Goal: Use online tool/utility: Utilize a website feature to perform a specific function

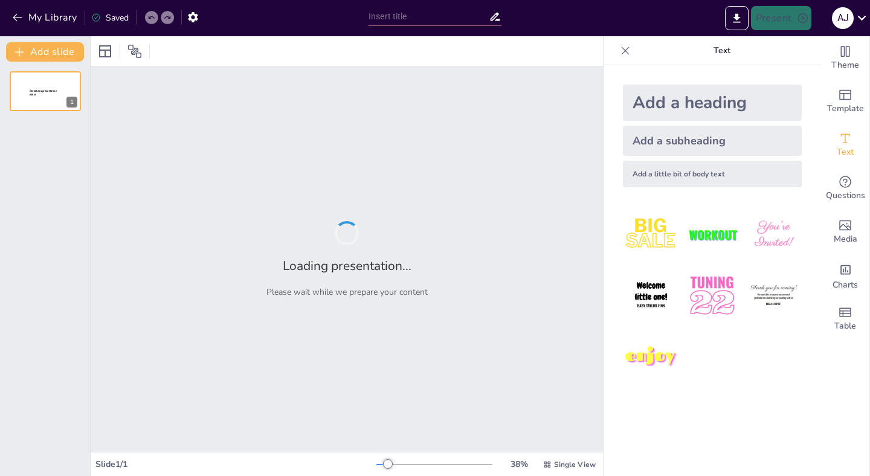
type input "Inteligencia Artificial en el Aula: Estrategias y Herramientas para Educadores"
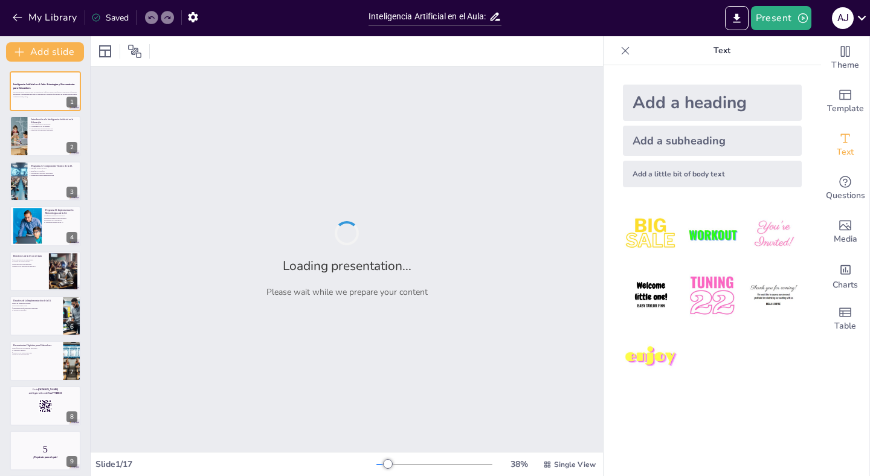
checkbox input "true"
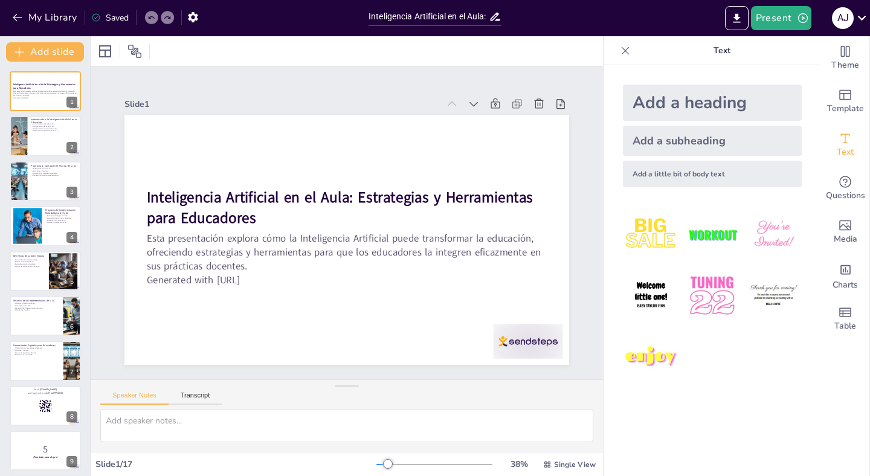
checkbox input "true"
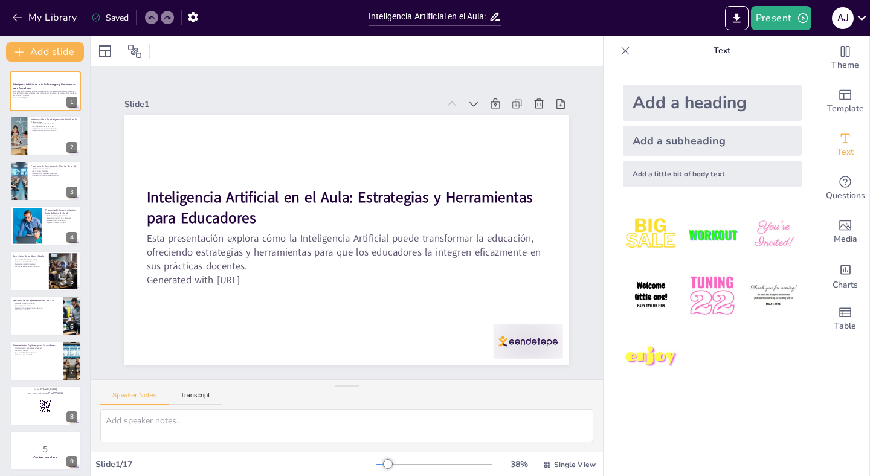
checkbox input "true"
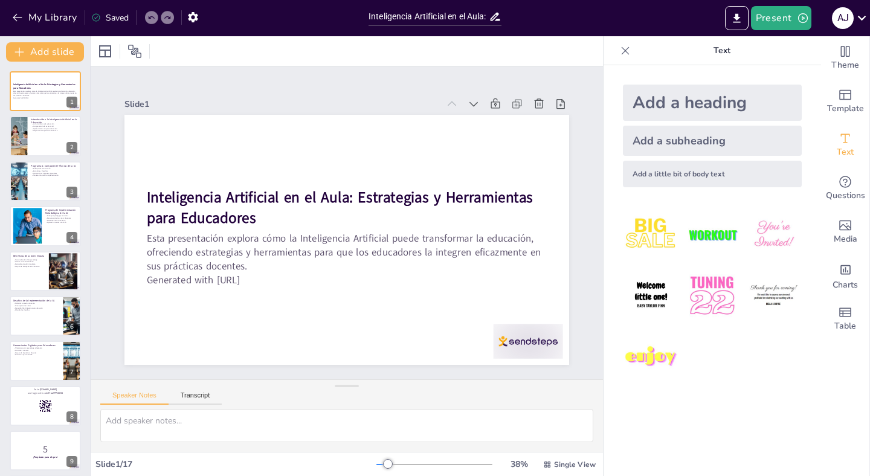
checkbox input "true"
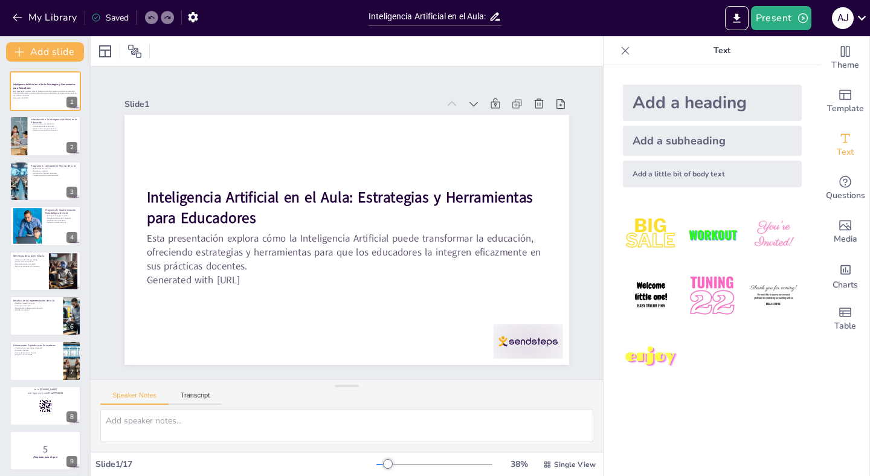
checkbox input "true"
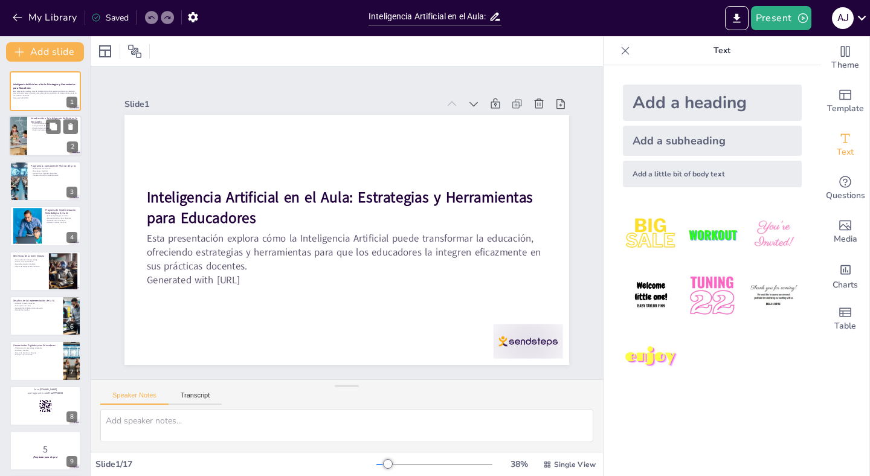
checkbox input "true"
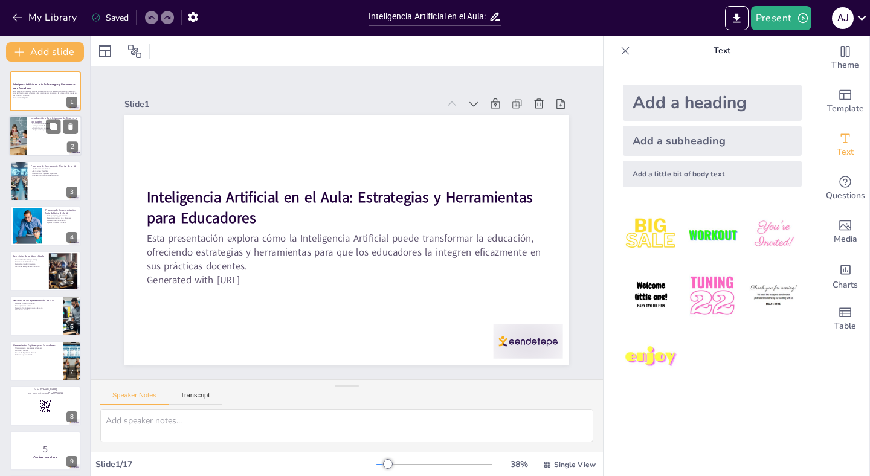
checkbox input "true"
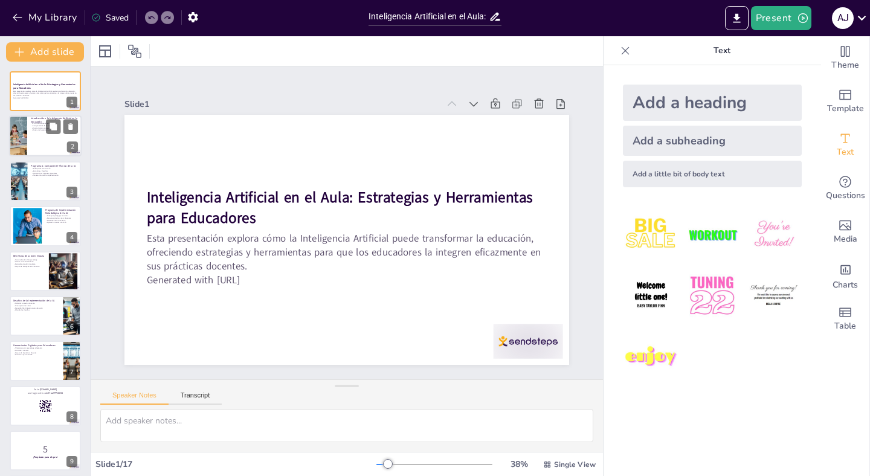
checkbox input "true"
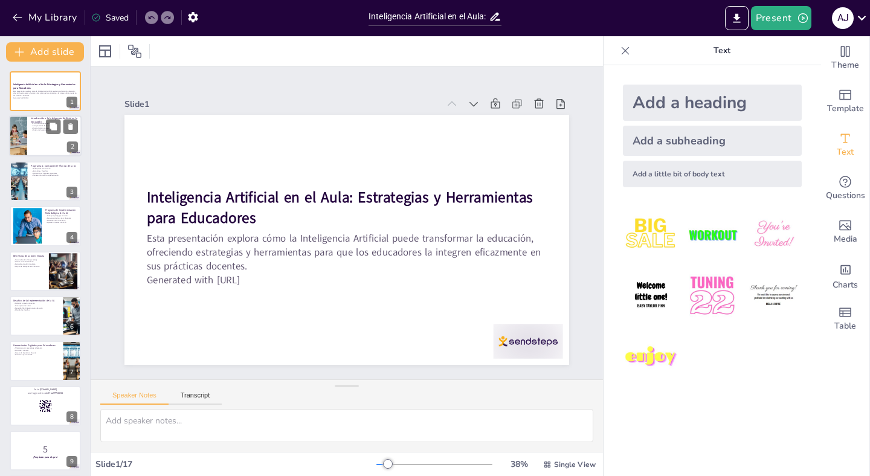
checkbox input "true"
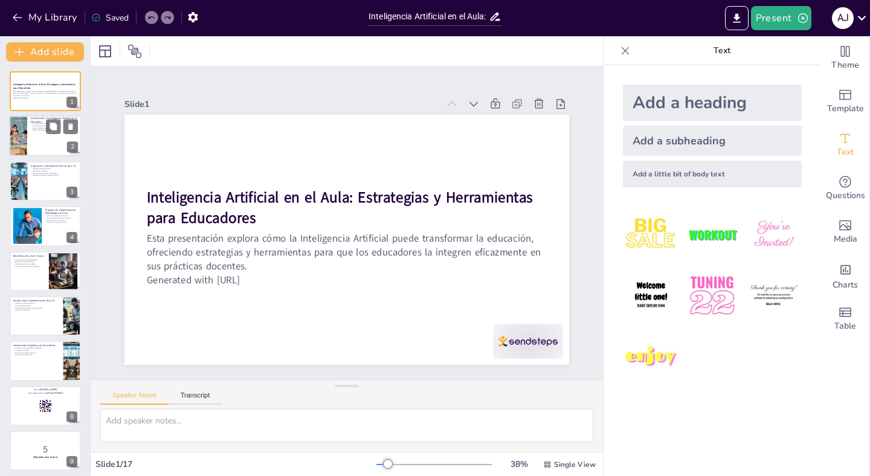
checkbox input "true"
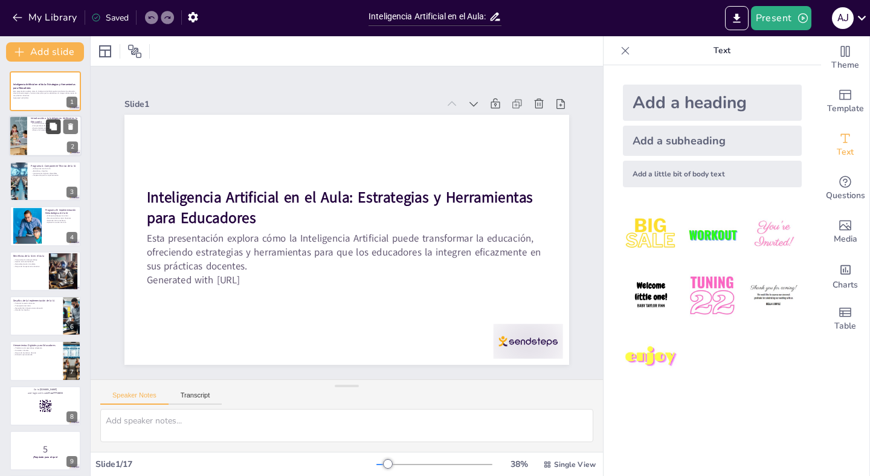
checkbox input "true"
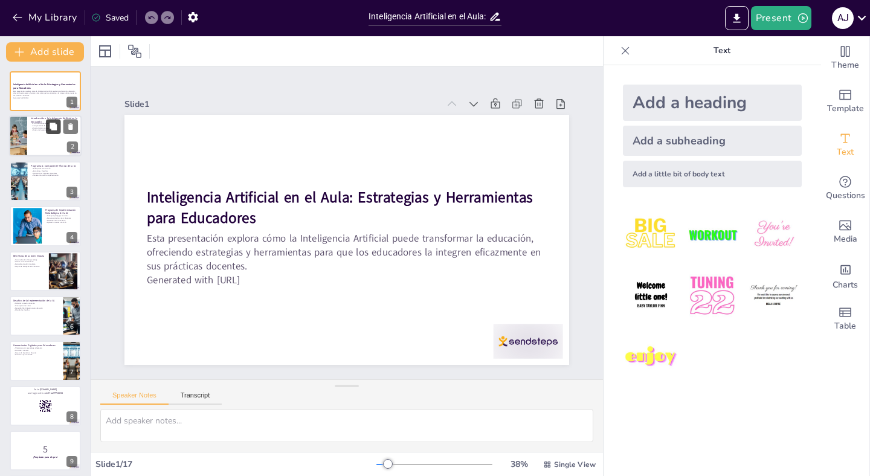
checkbox input "true"
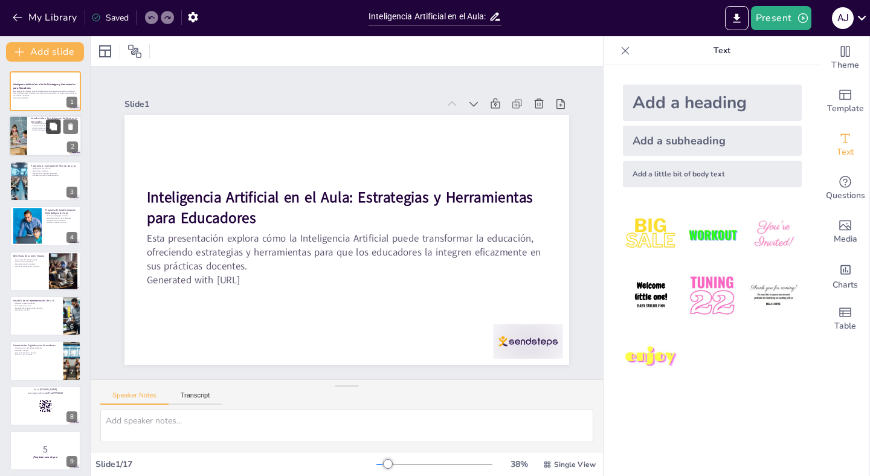
checkbox input "true"
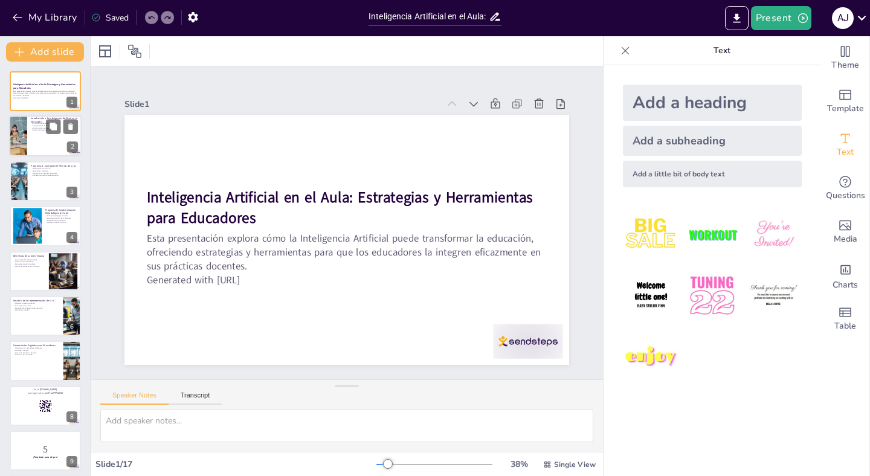
checkbox input "true"
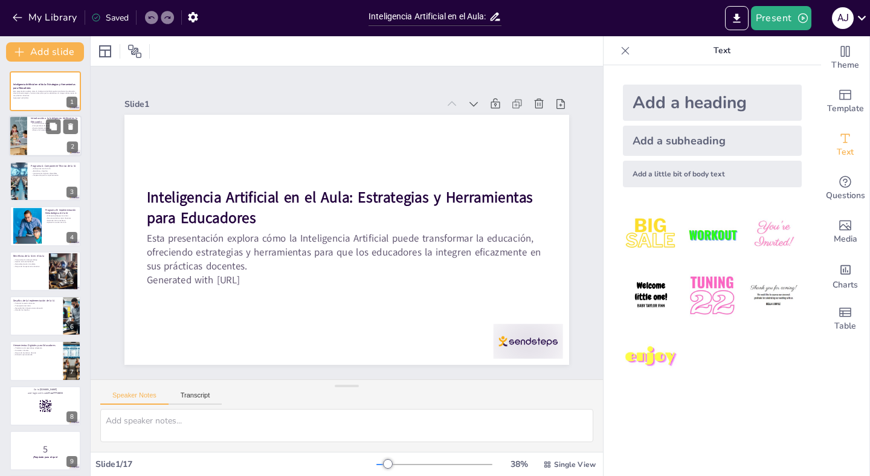
checkbox input "true"
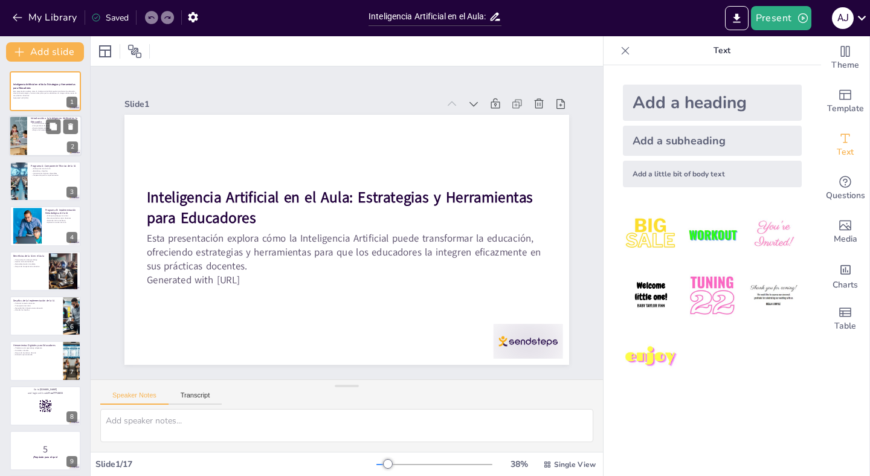
click at [31, 132] on div at bounding box center [45, 136] width 73 height 41
type textarea "La transformación que la IA trae al ámbito educativo es significativa. Permite …"
checkbox input "true"
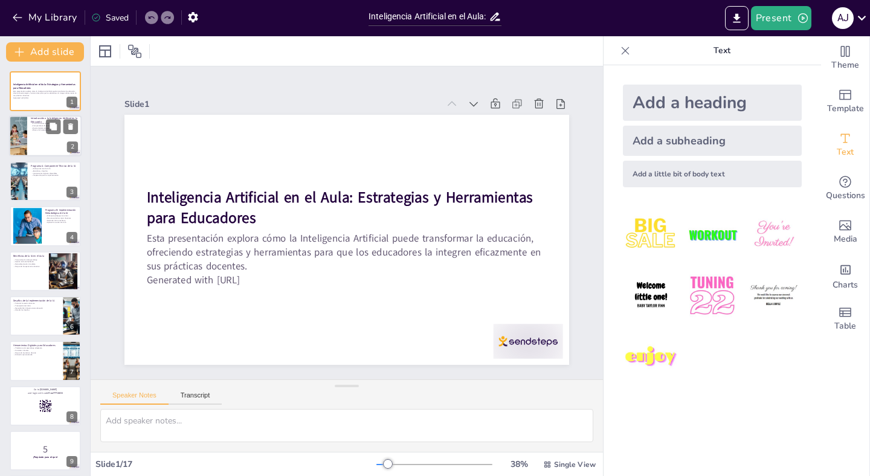
checkbox input "true"
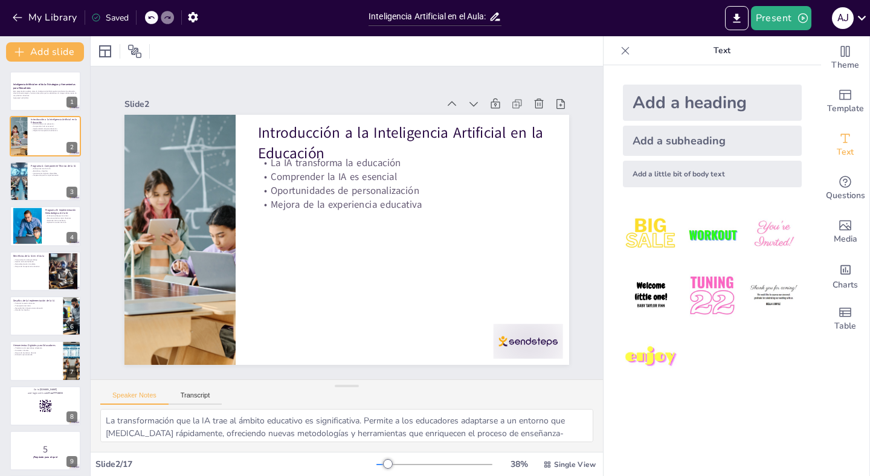
checkbox input "true"
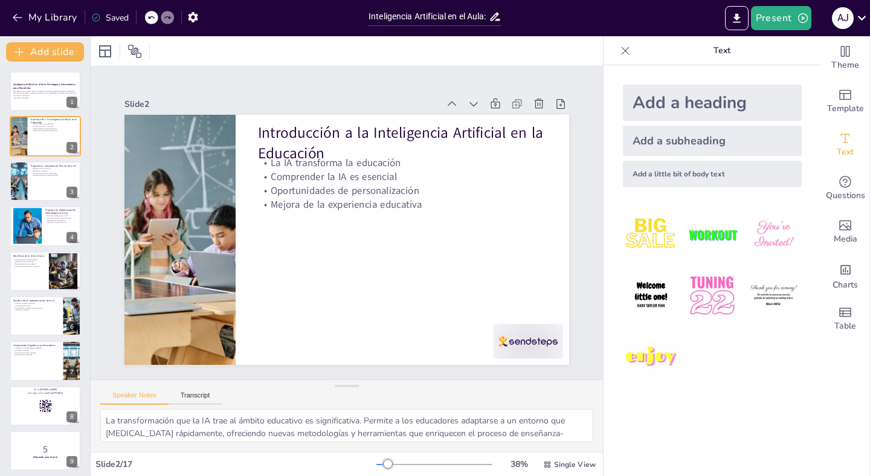
checkbox input "true"
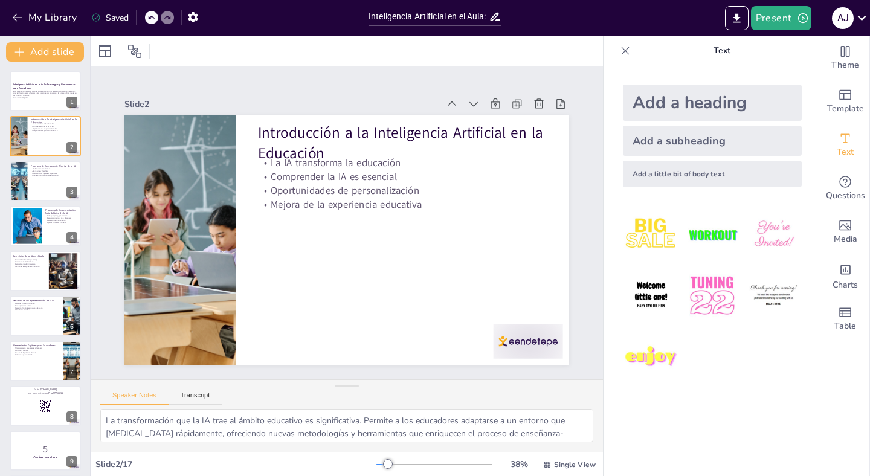
checkbox input "true"
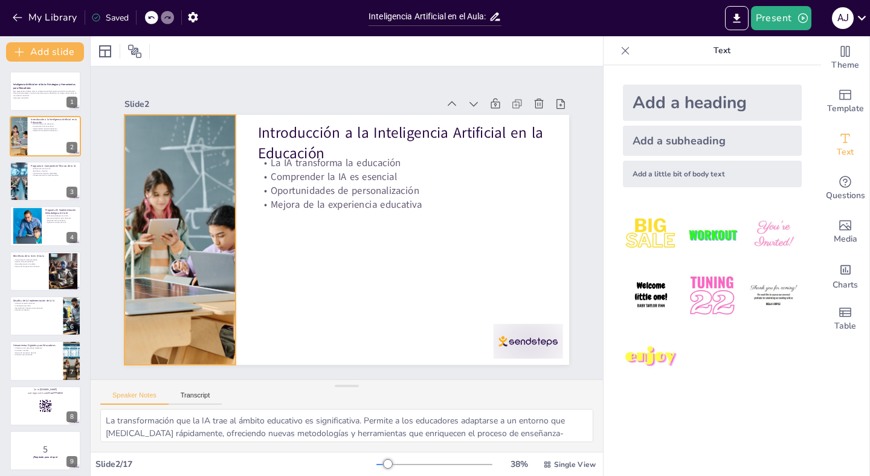
checkbox input "true"
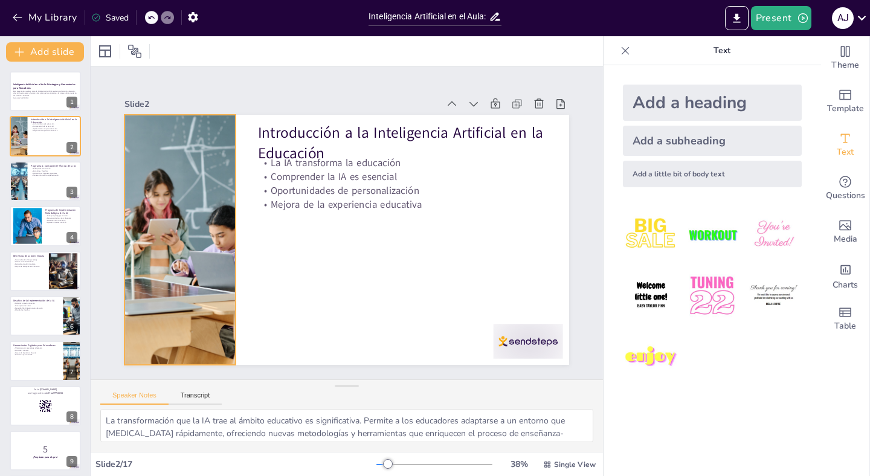
checkbox input "true"
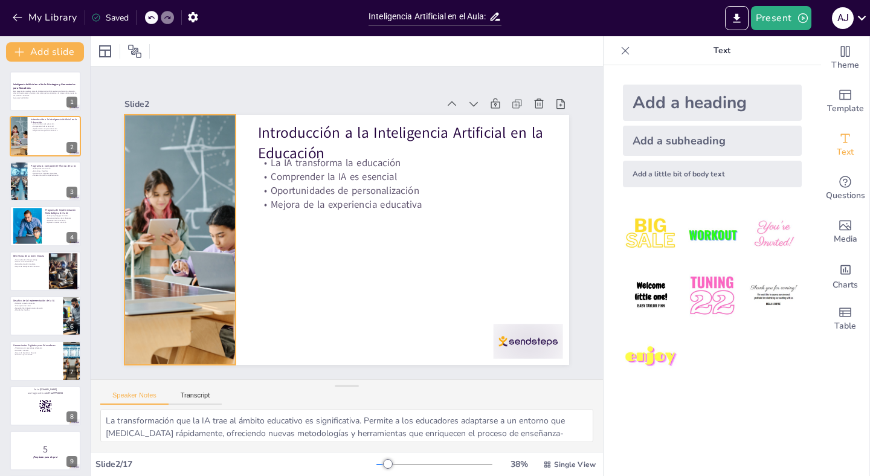
checkbox input "true"
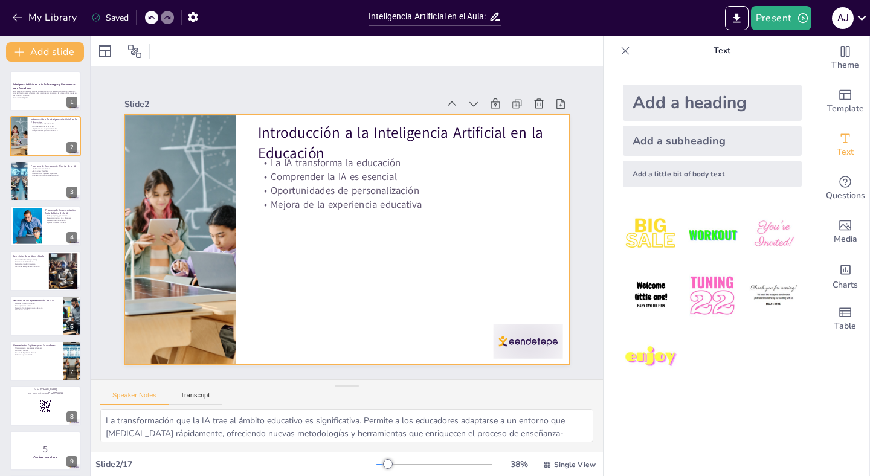
checkbox input "true"
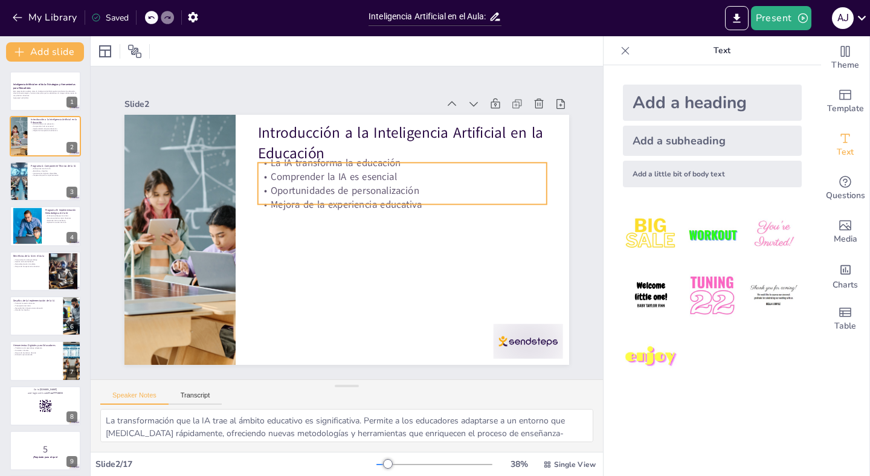
checkbox input "true"
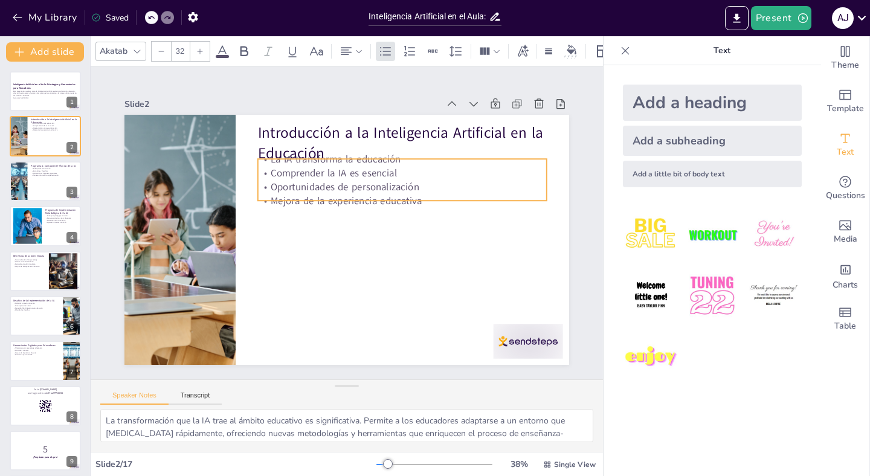
checkbox input "true"
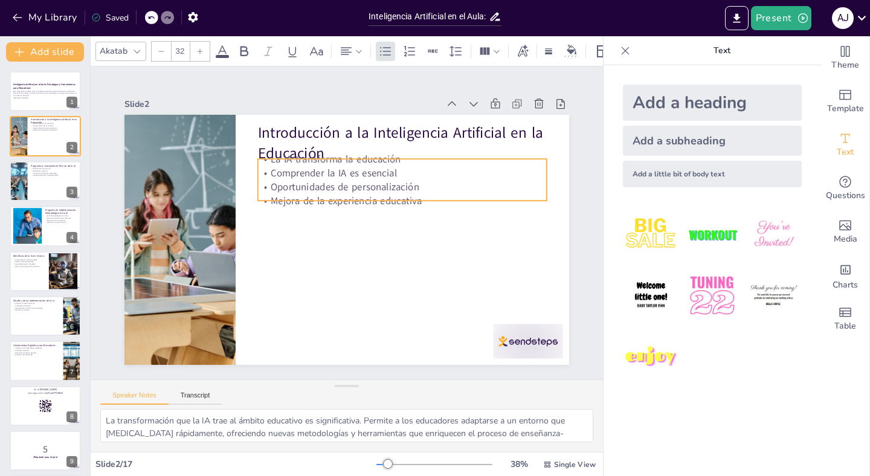
checkbox input "true"
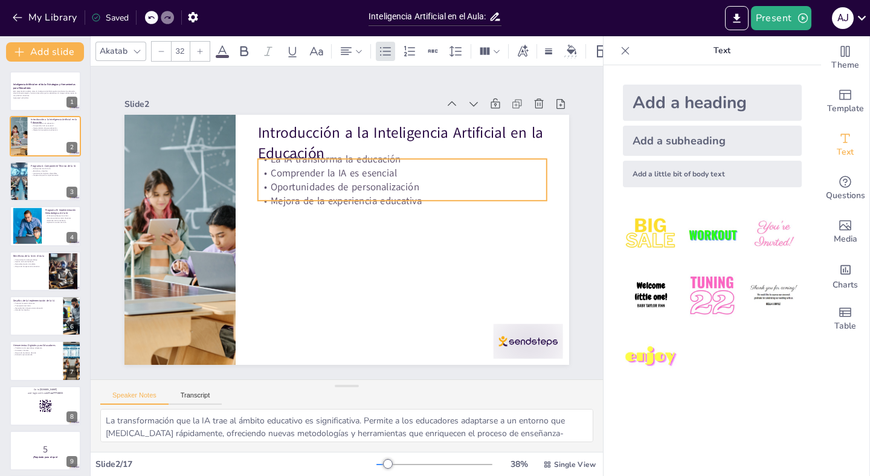
checkbox input "true"
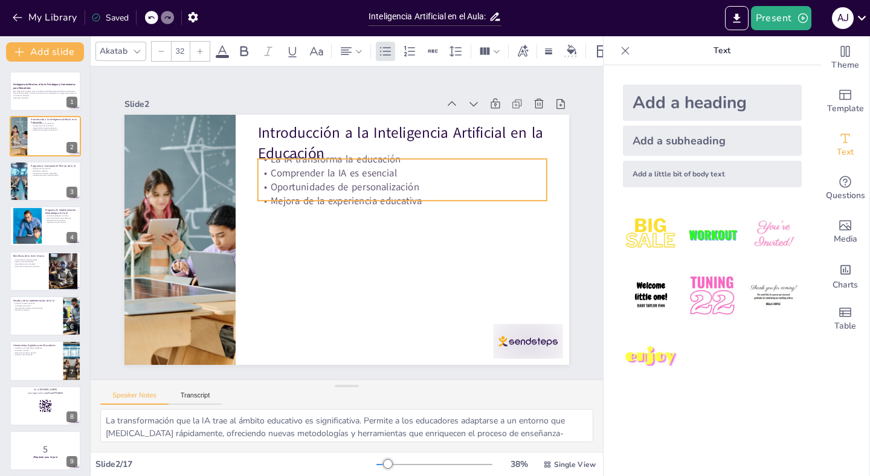
checkbox input "true"
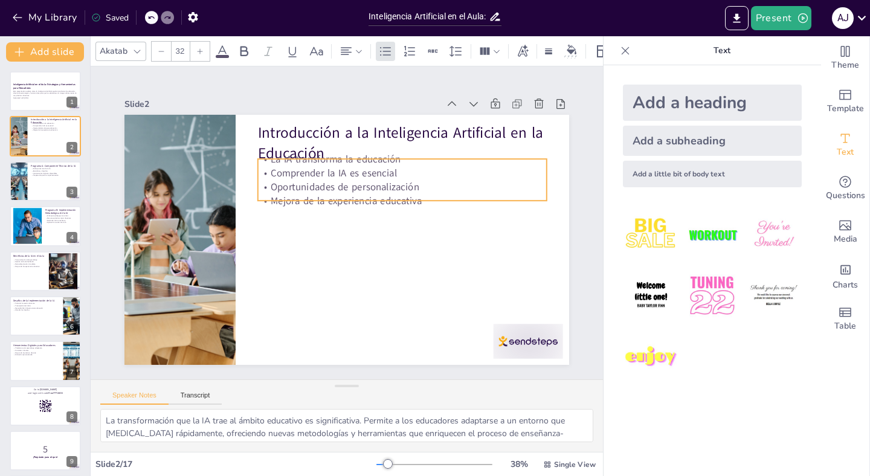
checkbox input "true"
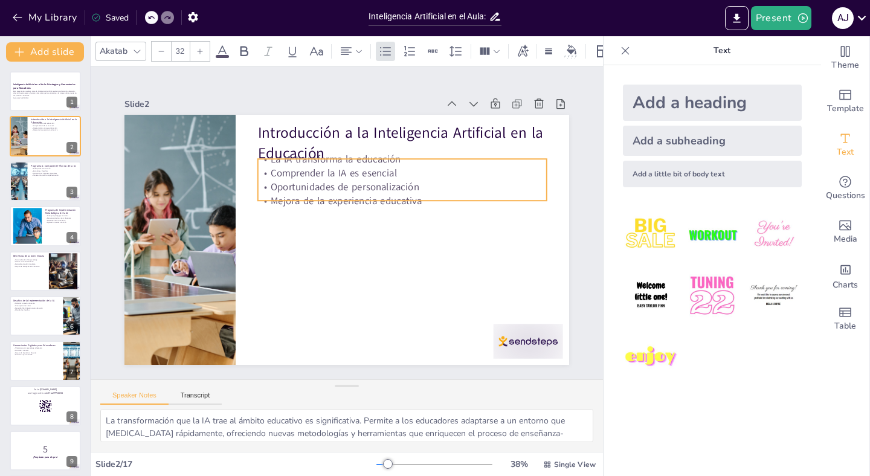
checkbox input "true"
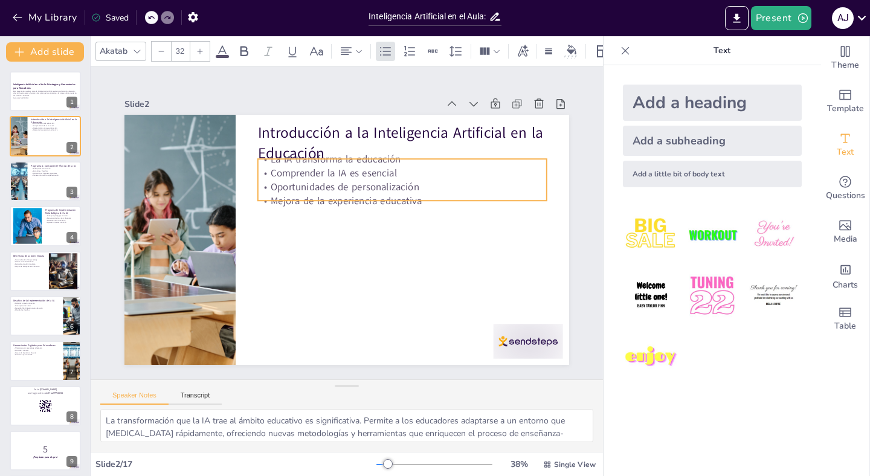
checkbox input "true"
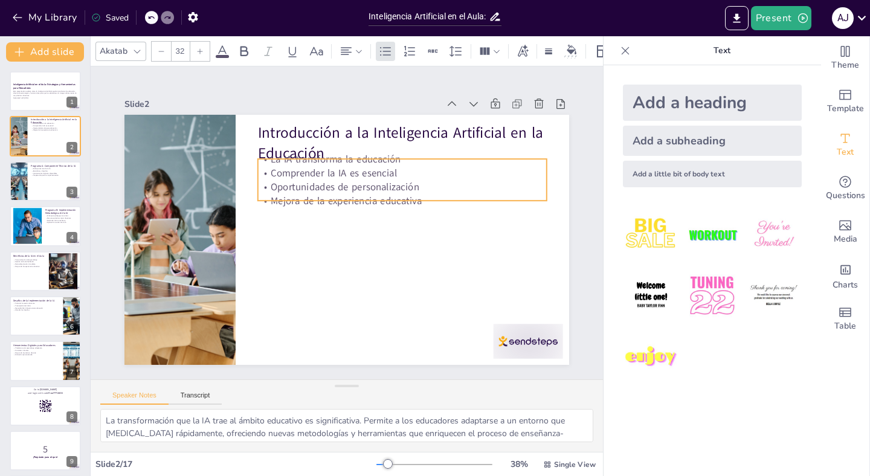
checkbox input "true"
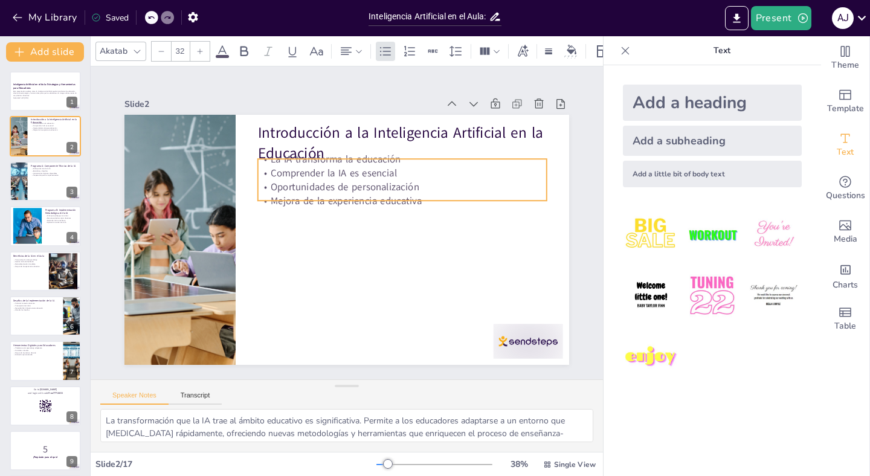
checkbox input "true"
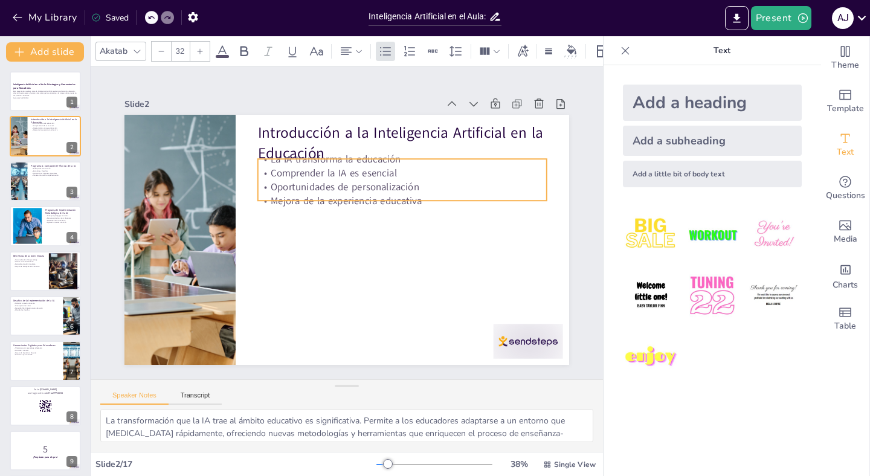
checkbox input "true"
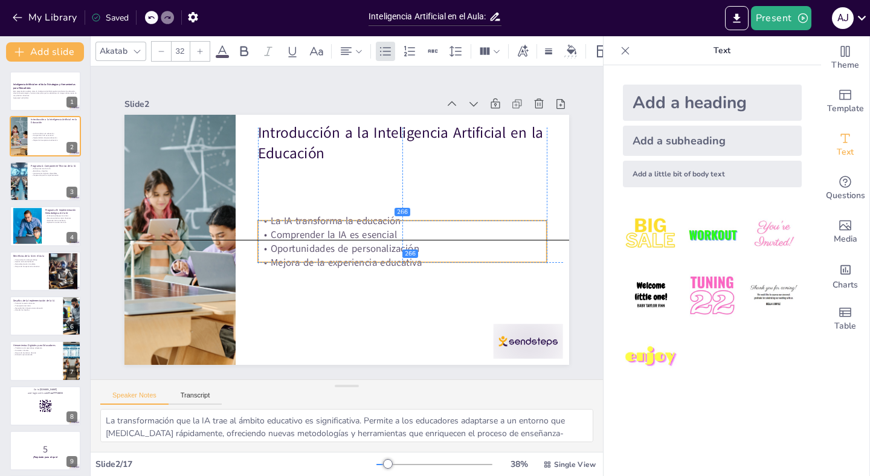
checkbox input "true"
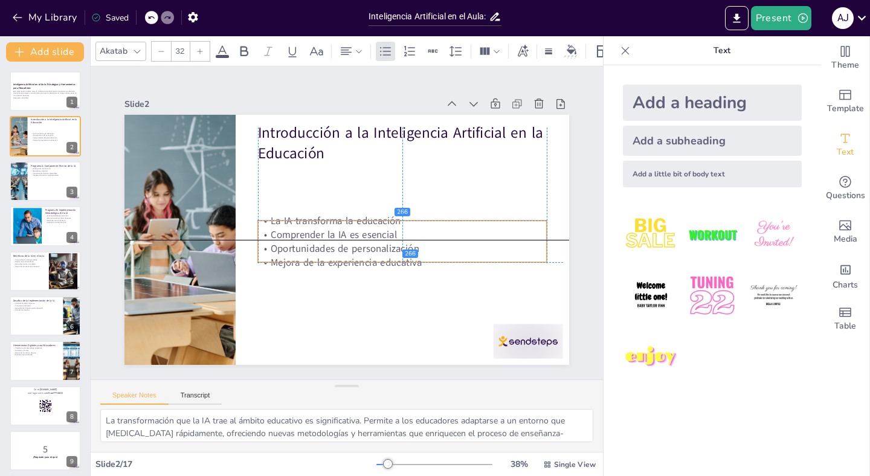
checkbox input "true"
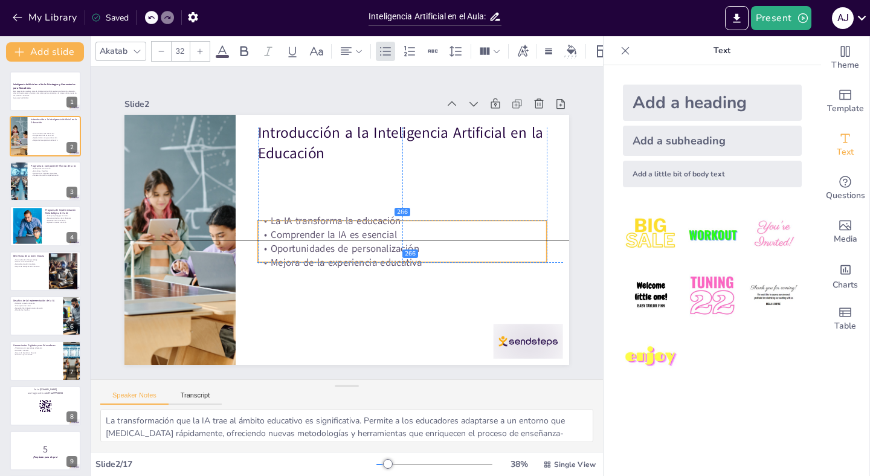
checkbox input "true"
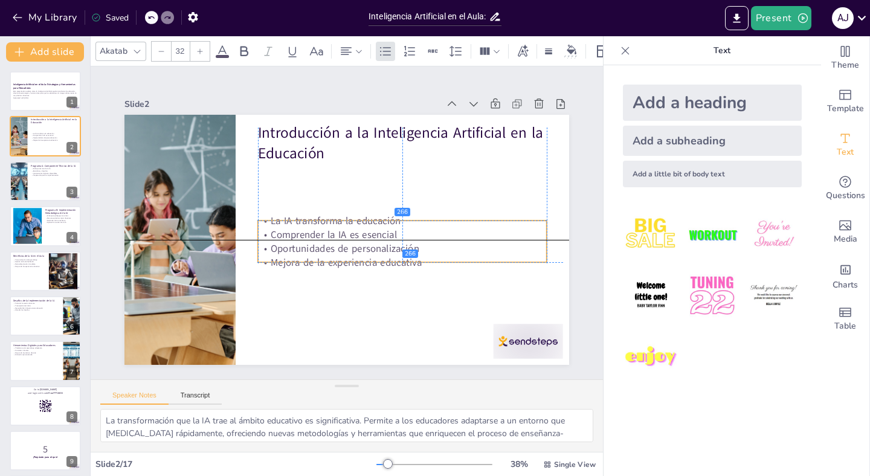
checkbox input "true"
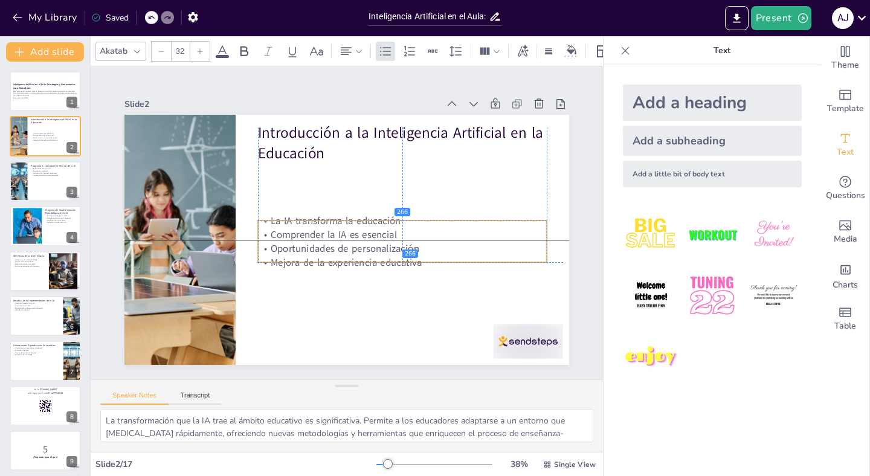
checkbox input "true"
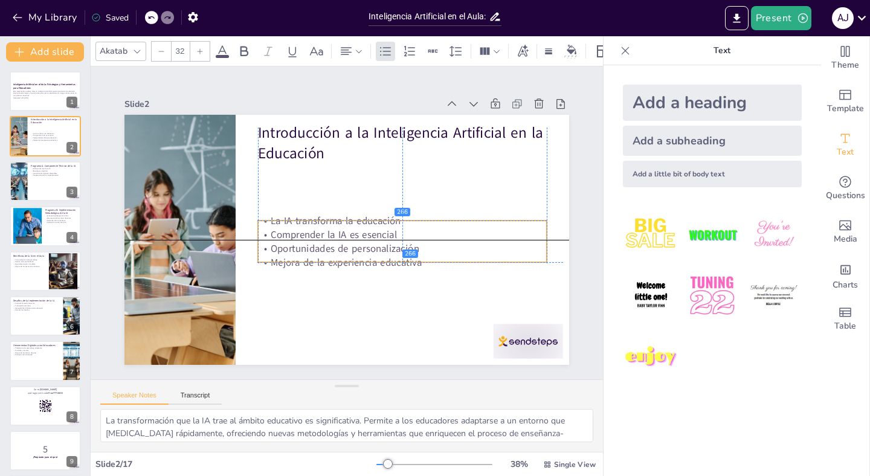
checkbox input "true"
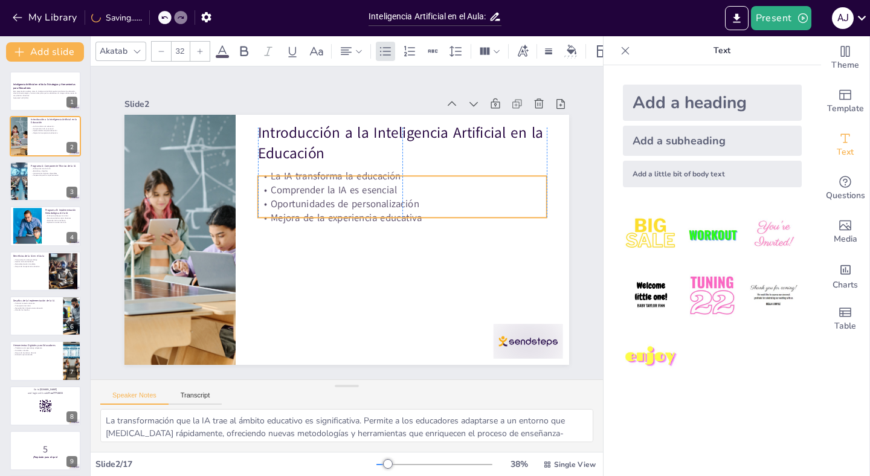
drag, startPoint x: 328, startPoint y: 202, endPoint x: 325, endPoint y: 215, distance: 13.6
click at [325, 215] on p "Mejora de la experiencia educativa" at bounding box center [392, 256] width 224 height 204
click at [37, 174] on p "Preparación para la implementación" at bounding box center [54, 175] width 47 height 2
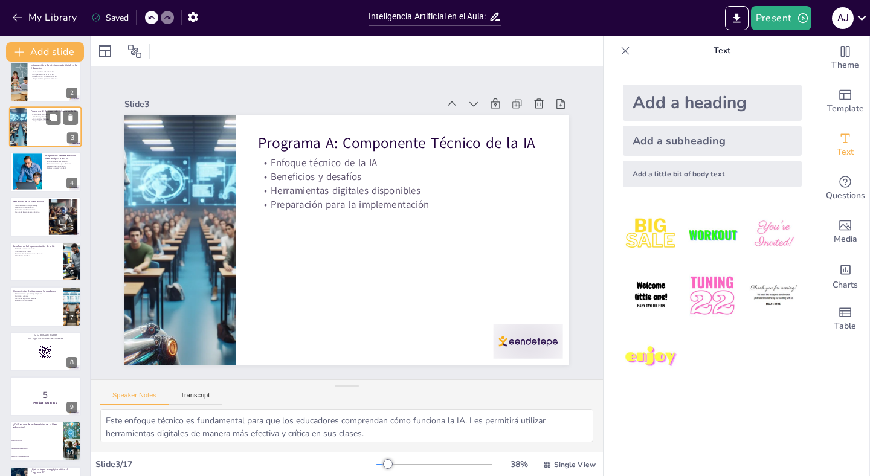
scroll to position [57, 0]
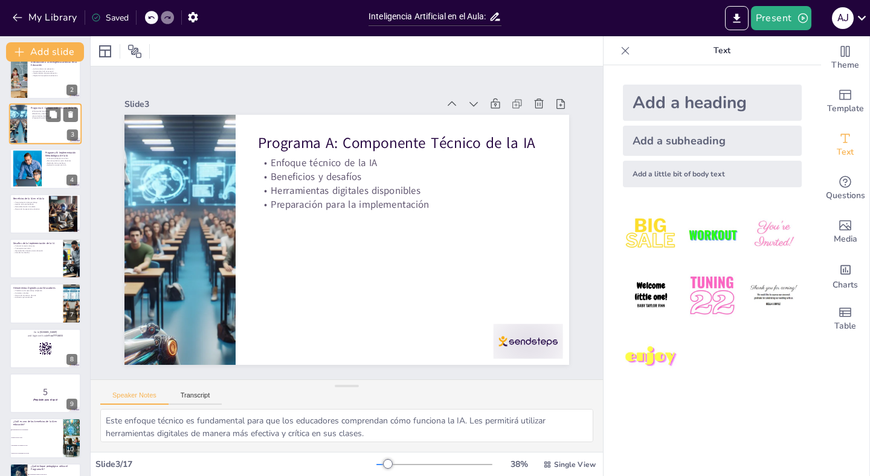
click at [37, 174] on div at bounding box center [27, 168] width 114 height 36
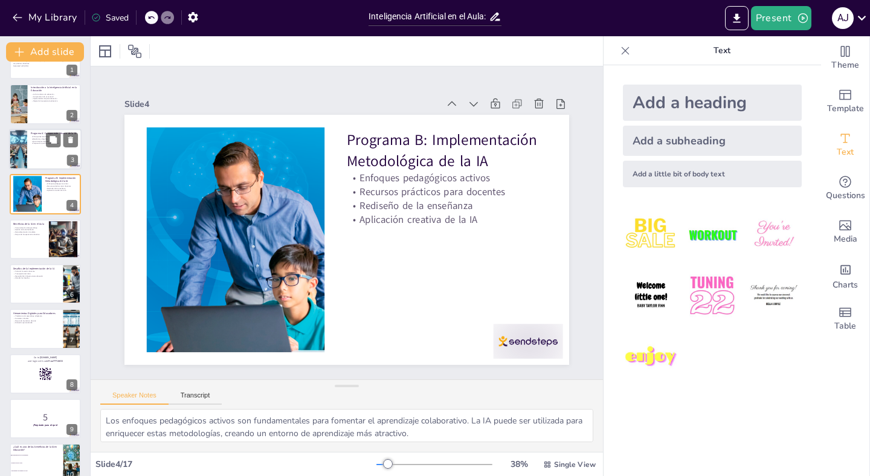
scroll to position [34, 0]
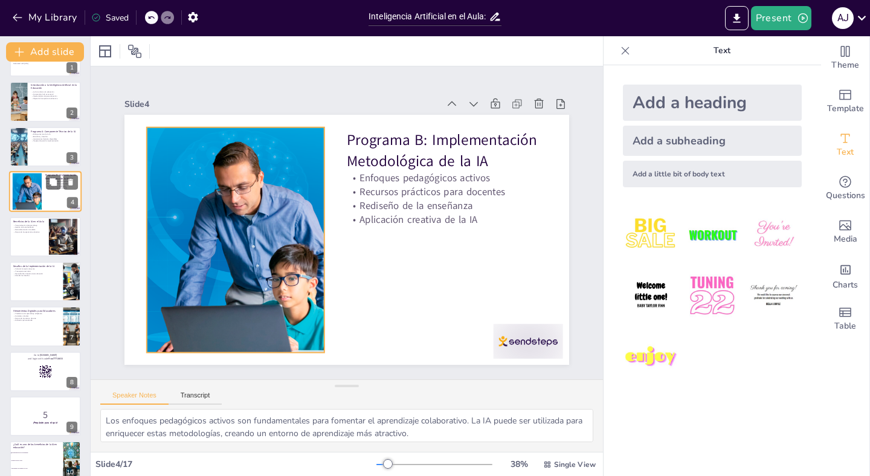
click at [26, 199] on div at bounding box center [27, 191] width 117 height 37
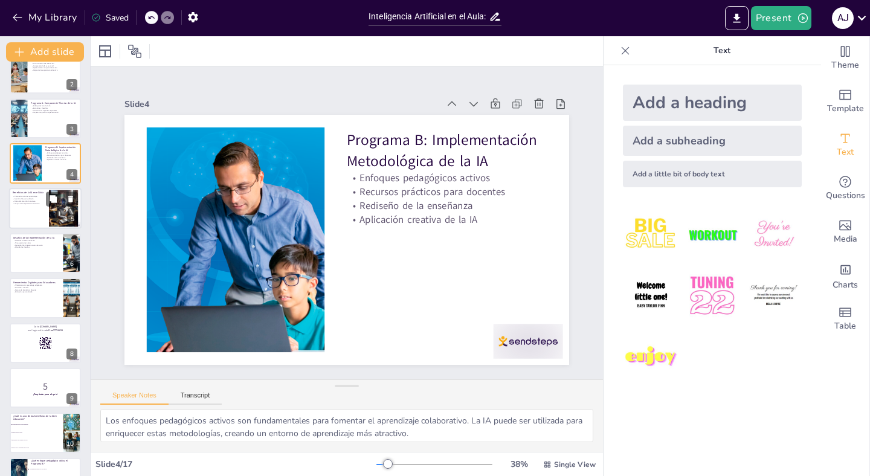
click at [26, 195] on p "Personalización del aprendizaje" at bounding box center [29, 196] width 33 height 2
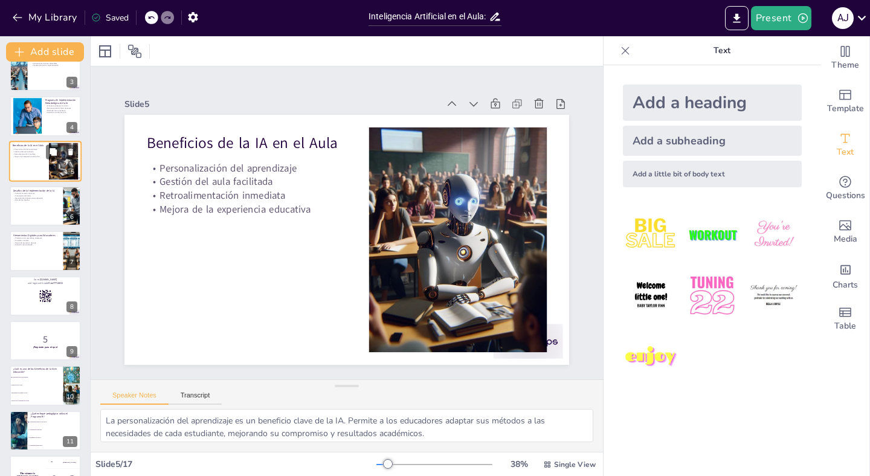
scroll to position [117, 0]
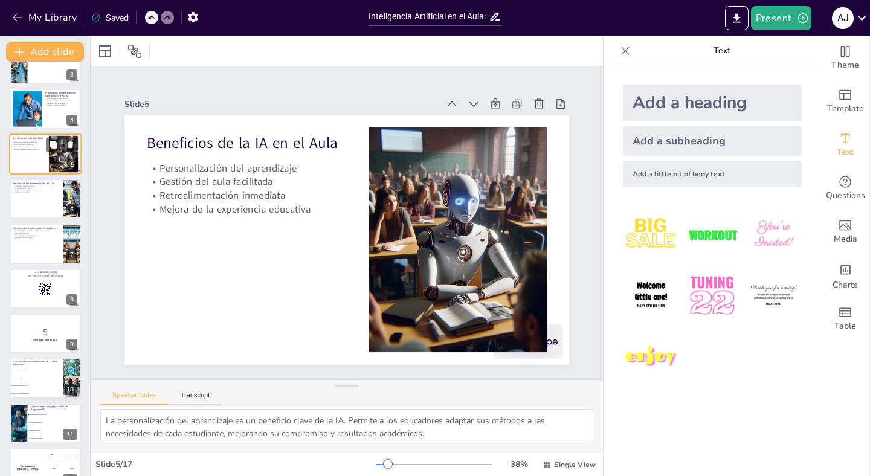
click at [26, 195] on div at bounding box center [45, 199] width 71 height 40
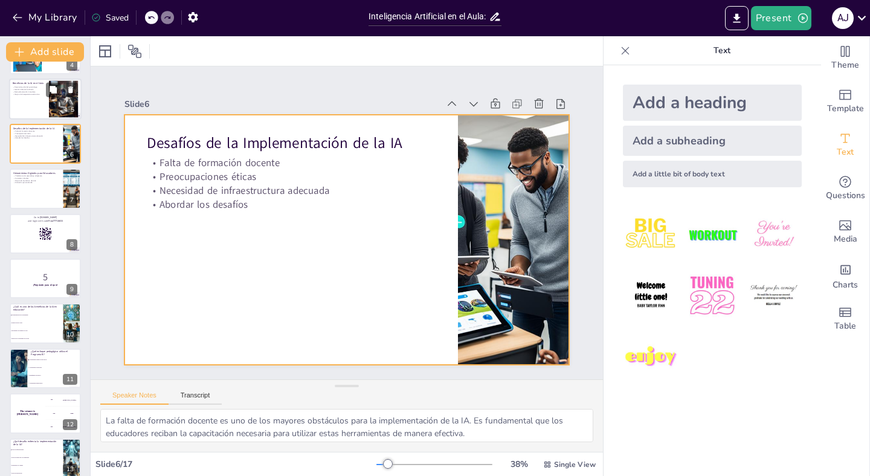
scroll to position [174, 0]
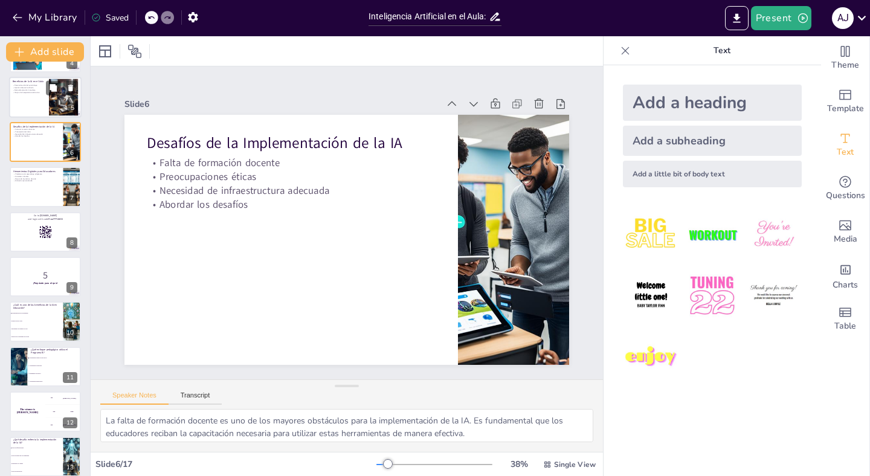
click at [26, 195] on div at bounding box center [45, 187] width 71 height 40
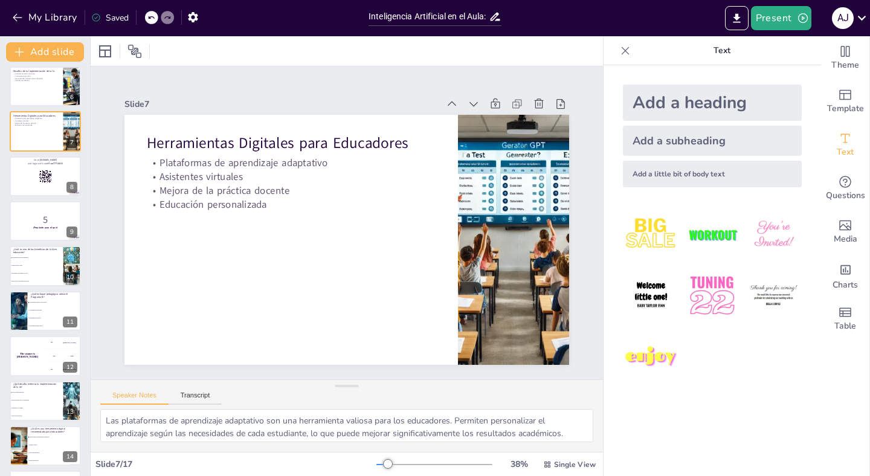
scroll to position [220, 0]
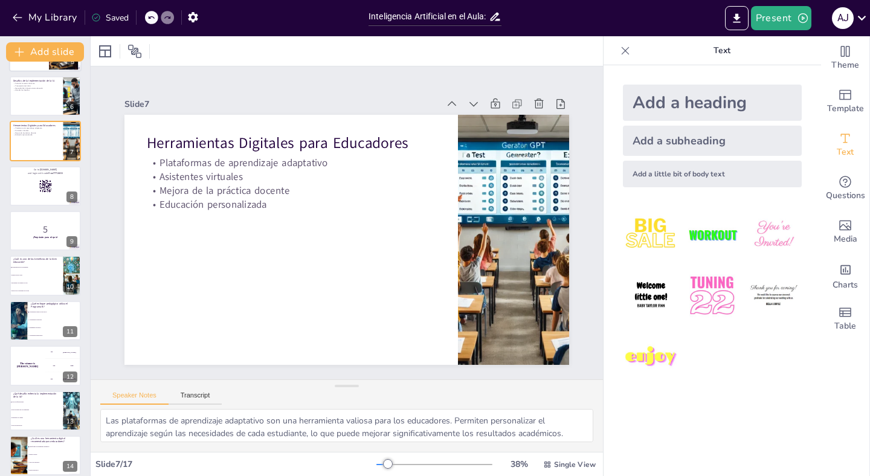
click at [26, 195] on div at bounding box center [45, 186] width 71 height 40
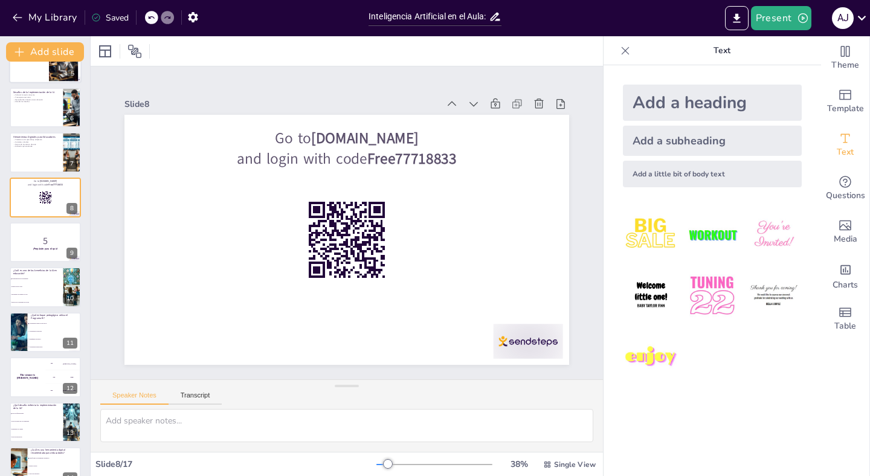
scroll to position [222, 0]
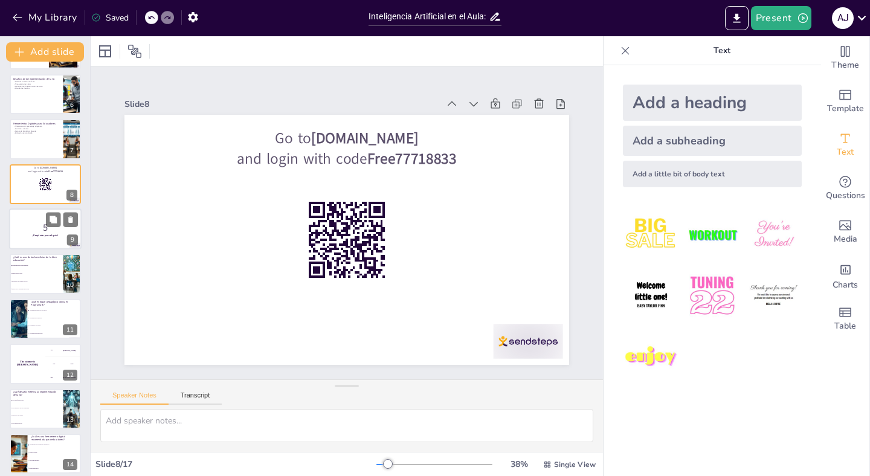
click at [27, 228] on p "5" at bounding box center [45, 227] width 65 height 13
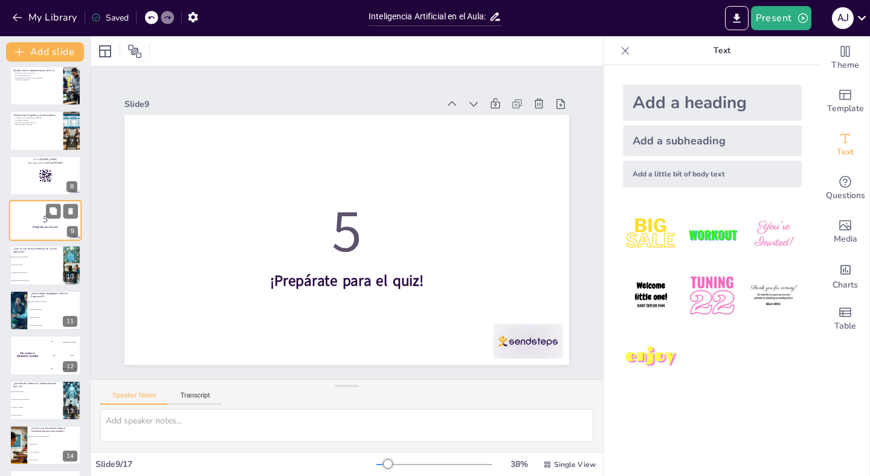
scroll to position [233, 0]
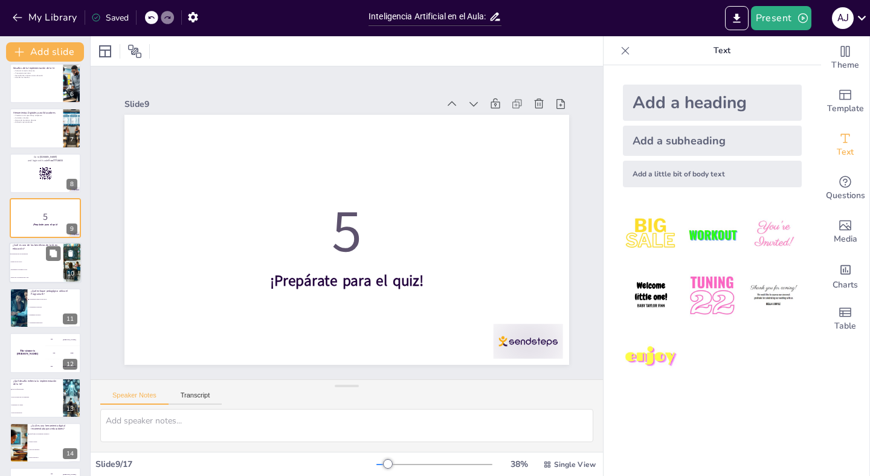
click at [33, 266] on li "Incremento del tiempo de ocio" at bounding box center [36, 270] width 54 height 8
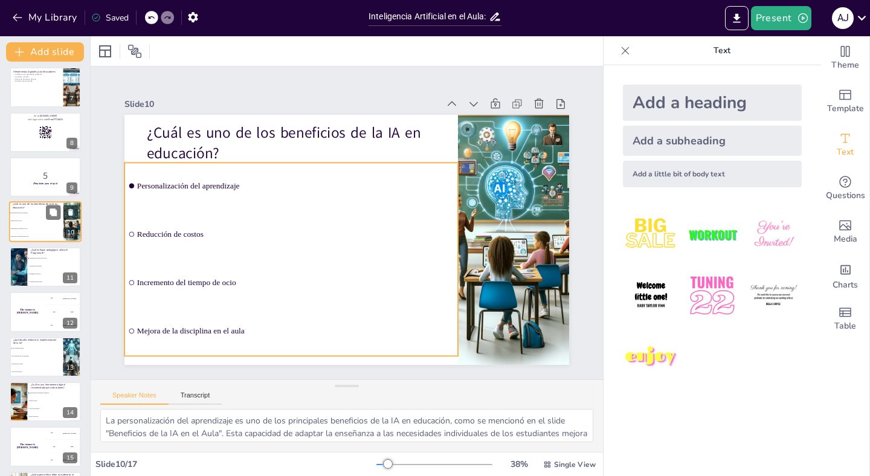
scroll to position [275, 0]
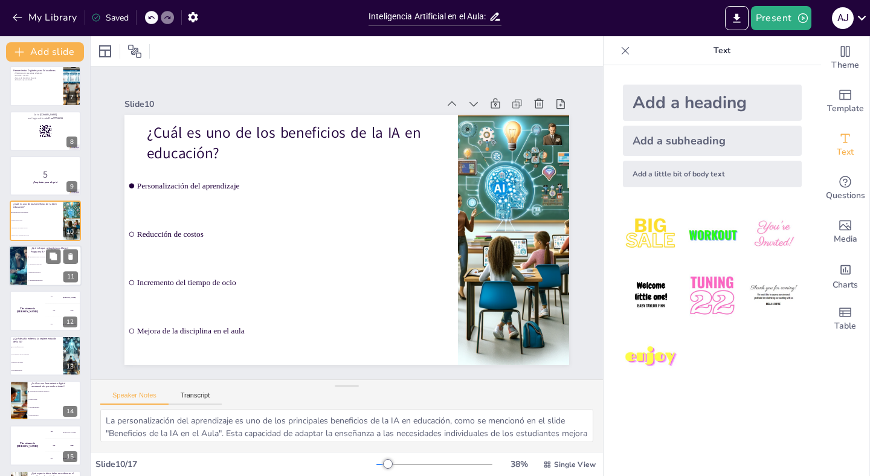
click at [38, 269] on li "Enseñanza expositiva" at bounding box center [54, 273] width 54 height 8
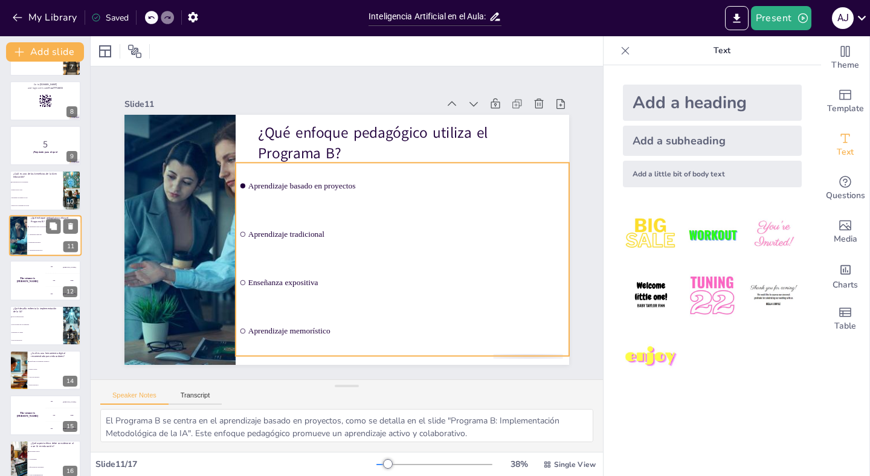
scroll to position [306, 0]
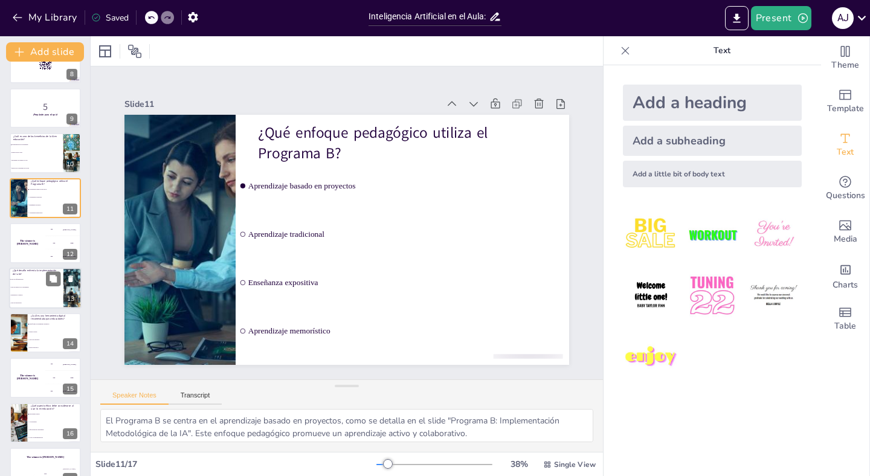
click at [42, 297] on li "Resistencia al cambio" at bounding box center [36, 295] width 54 height 8
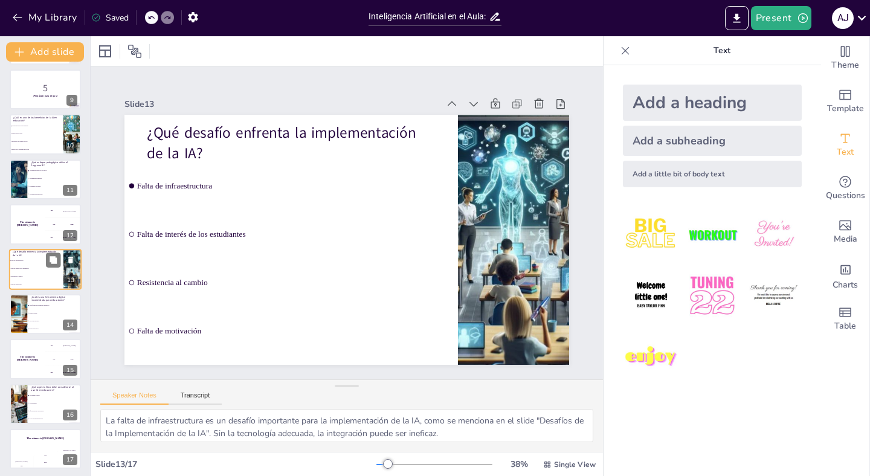
scroll to position [364, 0]
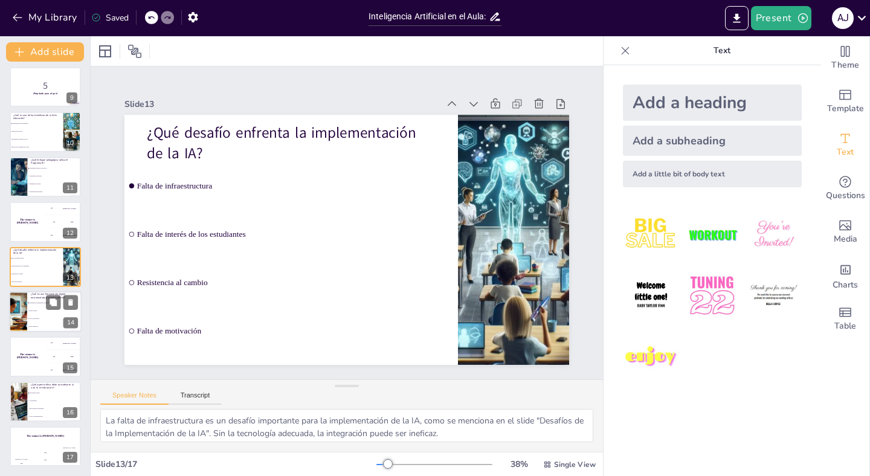
click at [40, 318] on span "Foros de discusión" at bounding box center [55, 319] width 52 height 2
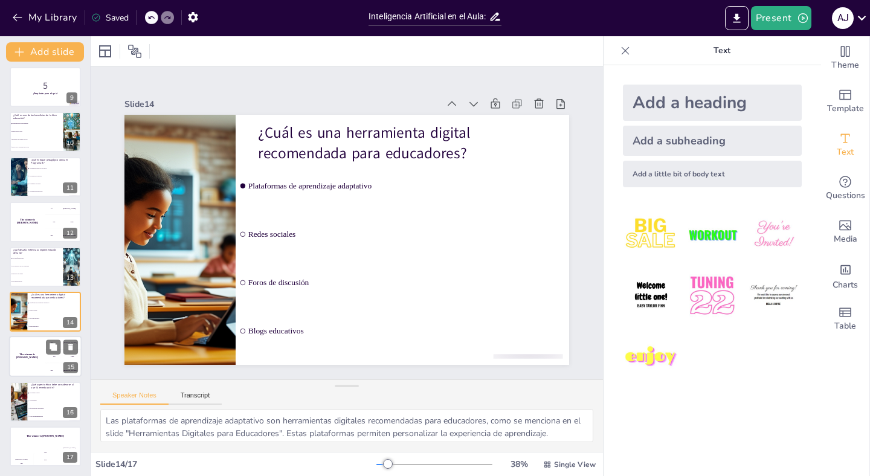
click at [39, 363] on div "The winner is [PERSON_NAME]" at bounding box center [27, 357] width 36 height 41
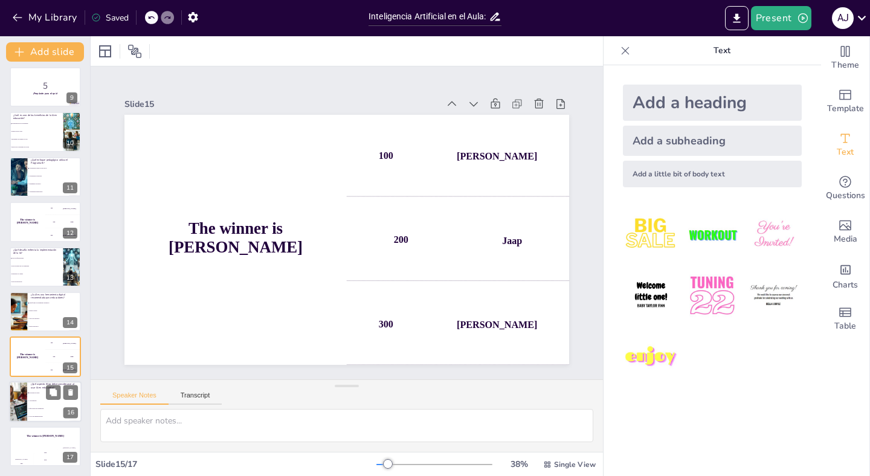
click at [44, 403] on li "Accesibilidad" at bounding box center [54, 401] width 54 height 8
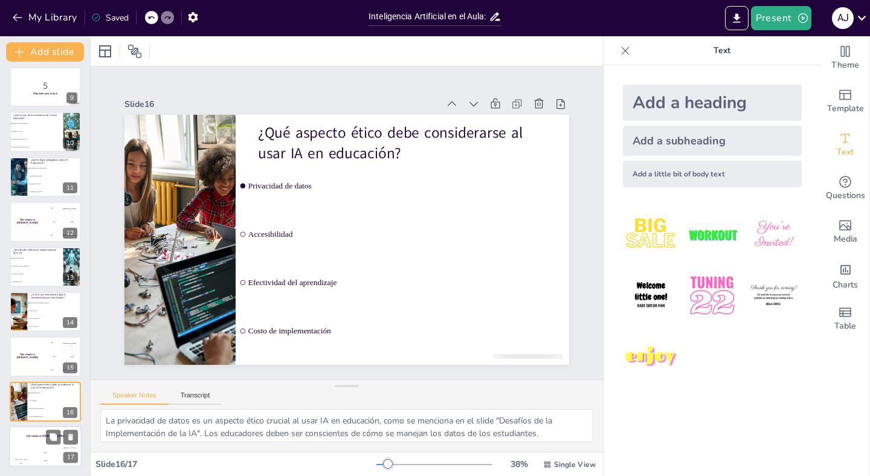
click at [43, 437] on h4 "The winner is [PERSON_NAME]" at bounding box center [45, 435] width 73 height 3
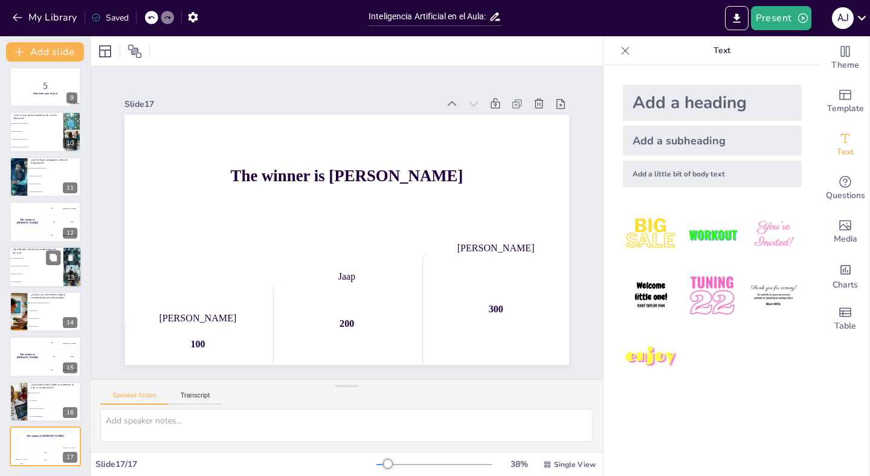
scroll to position [0, 0]
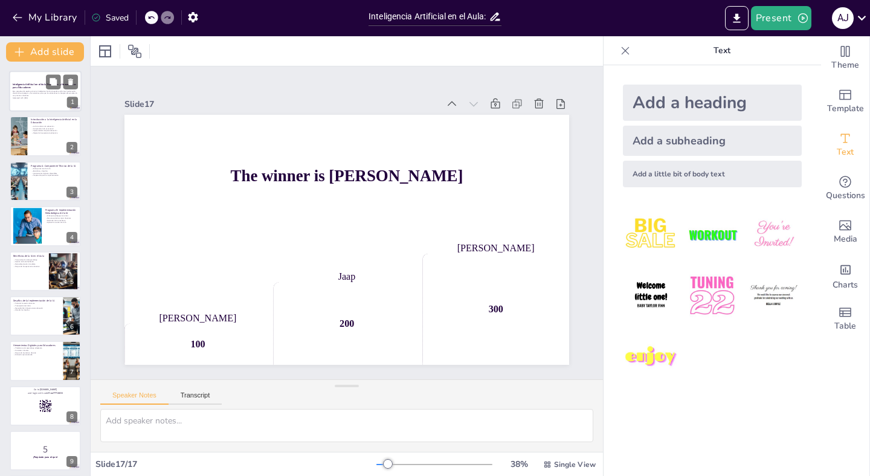
click at [42, 99] on div at bounding box center [45, 91] width 73 height 41
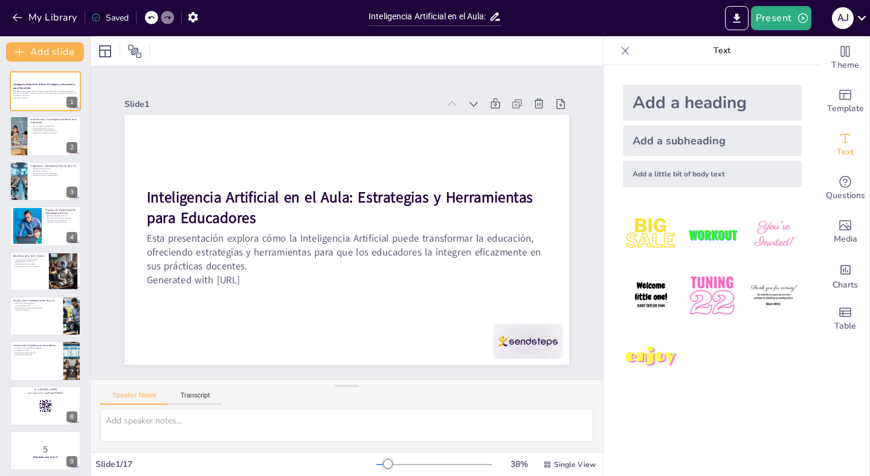
click at [863, 20] on icon at bounding box center [862, 18] width 16 height 16
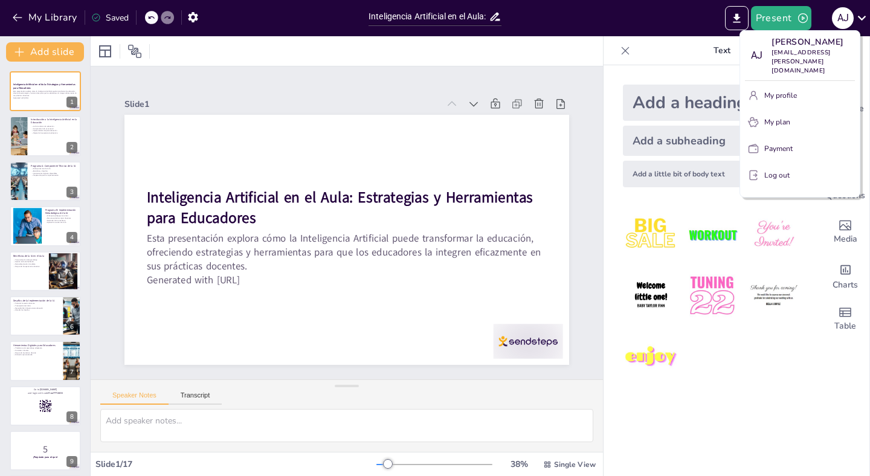
click at [656, 12] on div at bounding box center [435, 238] width 870 height 476
